Goal: Task Accomplishment & Management: Complete application form

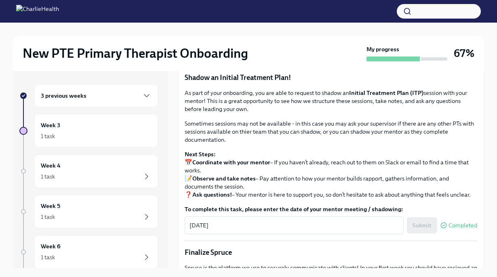
scroll to position [678, 0]
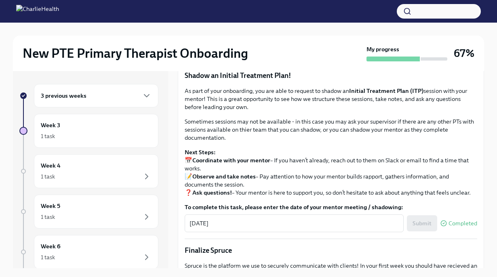
click at [198, 31] on span "Upload Mock Treatment Plan" at bounding box center [233, 27] width 86 height 8
click at [0, 0] on input "Upload Mock Treatment Plan" at bounding box center [0, 0] width 0 height 0
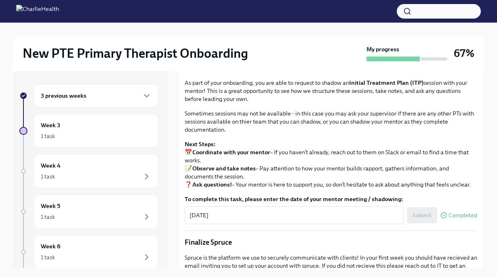
click at [279, 49] on button "I have completed my Mock Treatment Plan" at bounding box center [248, 41] width 126 height 16
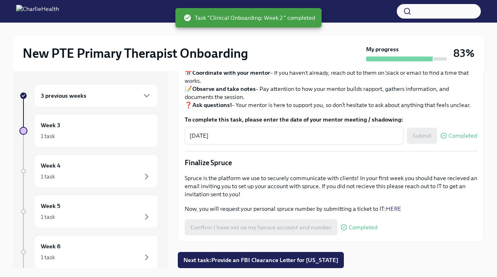
scroll to position [907, 0]
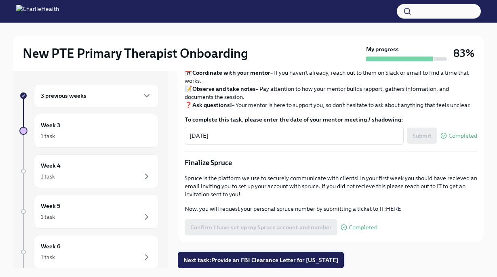
click at [317, 260] on span "Next task : Provide an FBI Clearance Letter for [US_STATE]" at bounding box center [260, 260] width 155 height 8
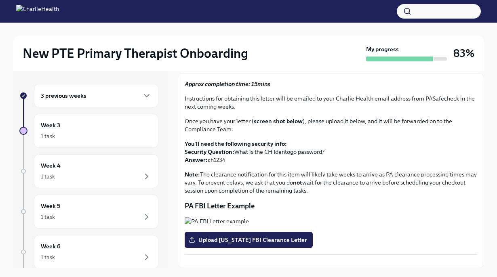
click at [106, 96] on div "3 previous weeks" at bounding box center [96, 96] width 111 height 10
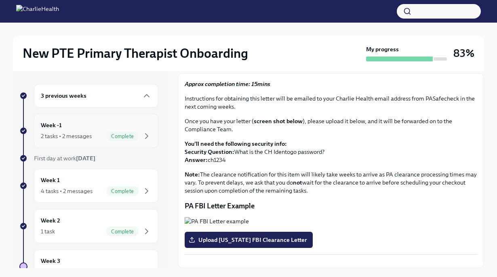
click at [99, 137] on div "2 tasks • 2 messages Complete" at bounding box center [96, 136] width 111 height 10
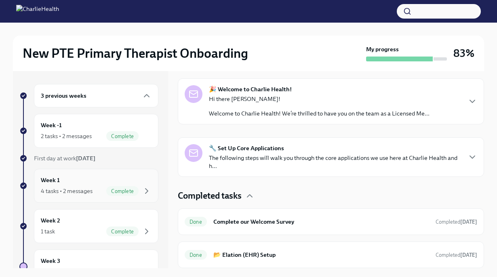
click at [109, 199] on div "Week 1 4 tasks • 2 messages Complete" at bounding box center [96, 186] width 124 height 34
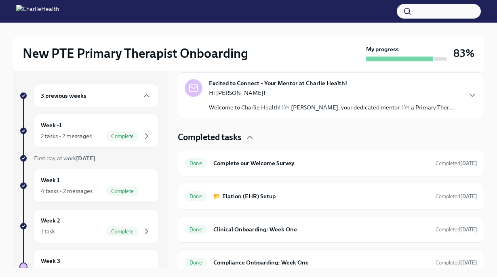
scroll to position [212, 0]
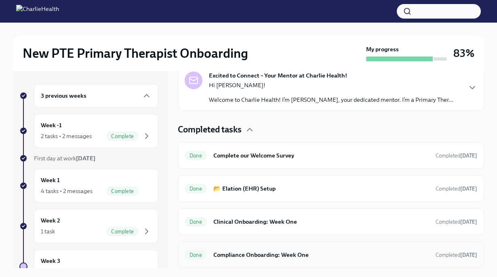
click at [245, 250] on h6 "Compliance Onboarding: Week One" at bounding box center [321, 254] width 216 height 9
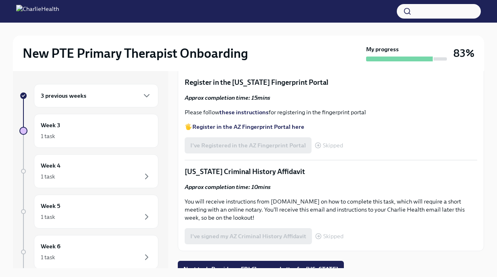
scroll to position [907, 0]
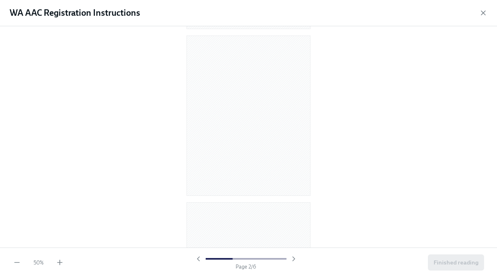
scroll to position [162, 0]
click at [61, 261] on icon "button" at bounding box center [60, 262] width 8 height 8
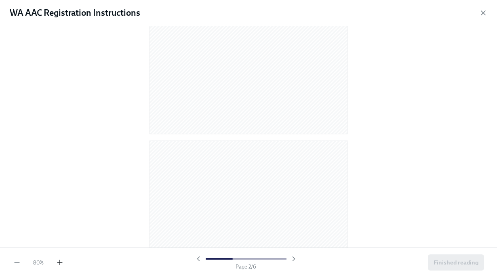
click at [61, 261] on icon "button" at bounding box center [60, 262] width 8 height 8
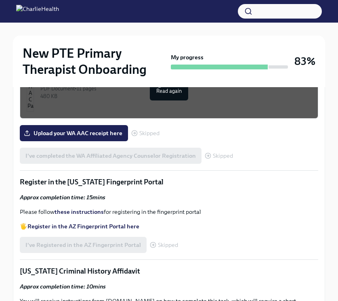
scroll to position [865, 0]
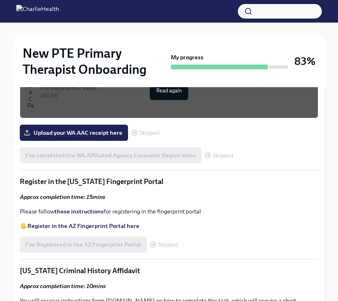
click at [160, 16] on div "WA AAC Registration Instructions" at bounding box center [175, 11] width 271 height 10
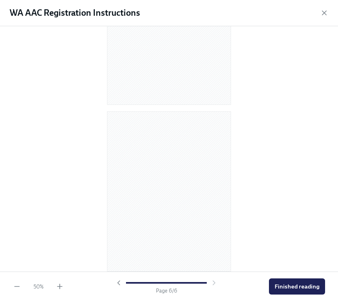
scroll to position [572, 0]
click at [59, 277] on div "50 % Page 5 / 6 Finished reading" at bounding box center [169, 286] width 338 height 29
click at [59, 277] on icon "button" at bounding box center [60, 287] width 8 height 8
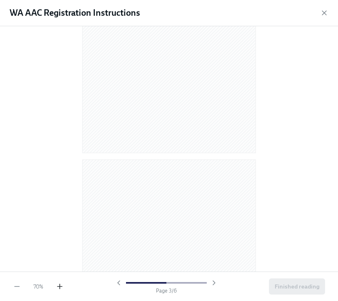
click at [59, 277] on icon "button" at bounding box center [60, 287] width 8 height 8
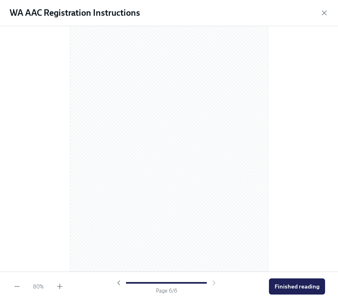
click at [64, 277] on div "80 % Page 6 / 6 Finished reading" at bounding box center [169, 286] width 338 height 29
click at [61, 277] on icon "button" at bounding box center [60, 287] width 8 height 8
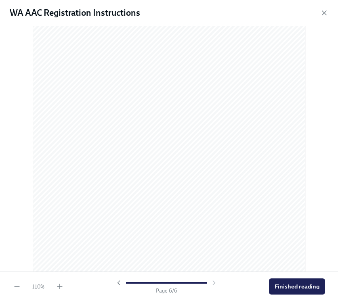
scroll to position [1916, 0]
click at [301, 277] on button "Finished reading" at bounding box center [297, 287] width 56 height 16
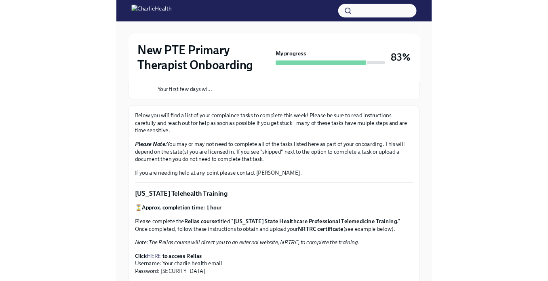
scroll to position [0, 0]
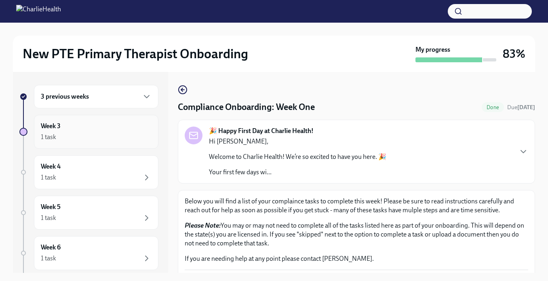
click at [98, 130] on div "Week 3 1 task" at bounding box center [96, 132] width 111 height 20
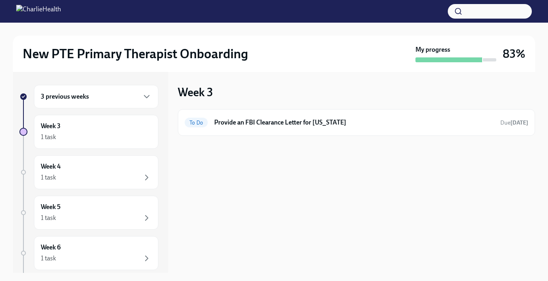
click at [105, 96] on div "3 previous weeks" at bounding box center [96, 97] width 111 height 10
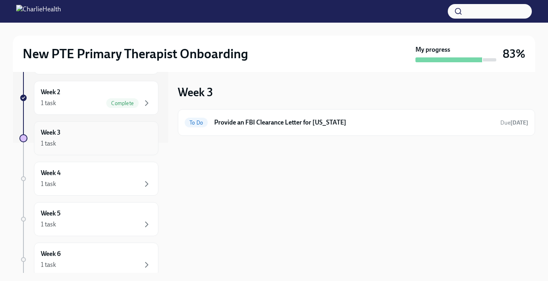
scroll to position [134, 0]
